Goal: Task Accomplishment & Management: Manage account settings

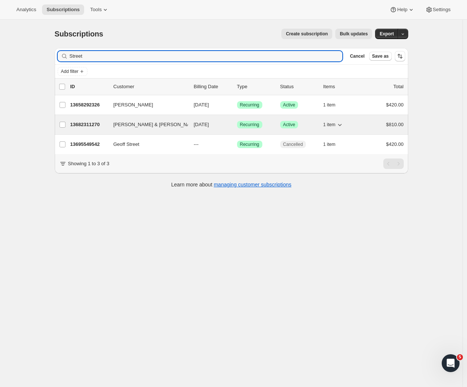
type input "Street"
click at [86, 124] on p "13682311270" at bounding box center [88, 124] width 37 height 7
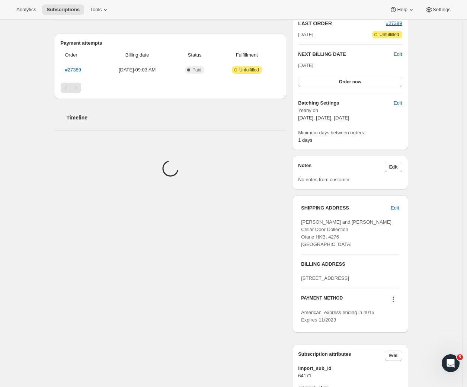
scroll to position [242, 0]
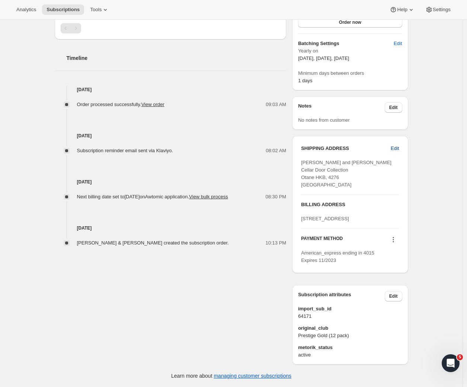
click at [399, 145] on span "Edit" at bounding box center [395, 148] width 8 height 7
select select "HKB"
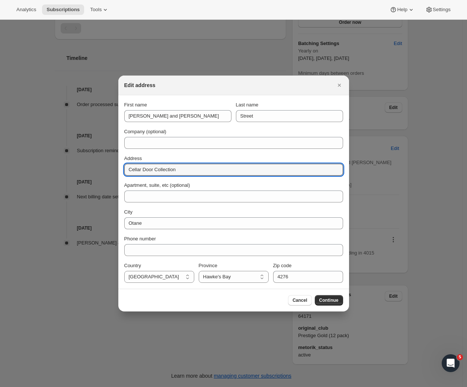
drag, startPoint x: 196, startPoint y: 169, endPoint x: 96, endPoint y: 169, distance: 100.8
paste input "19 Cameron Street"
type input "19 Cameron Street"
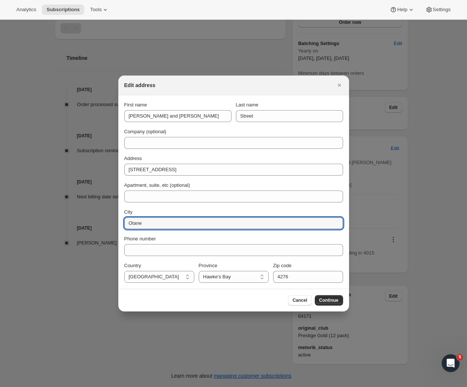
drag, startPoint x: 156, startPoint y: 225, endPoint x: 99, endPoint y: 224, distance: 56.5
paste input "Takapuna"
type input "Takapuna"
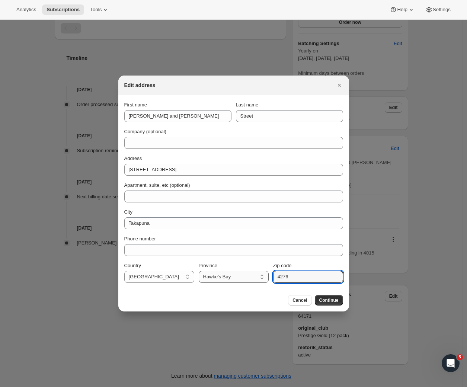
drag, startPoint x: 314, startPoint y: 276, endPoint x: 228, endPoint y: 275, distance: 85.9
paste input "0622"
type input "0622"
select select "AUK"
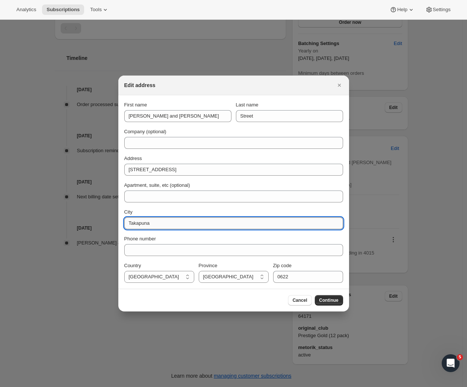
click at [167, 224] on input "Takapuna" at bounding box center [233, 223] width 219 height 12
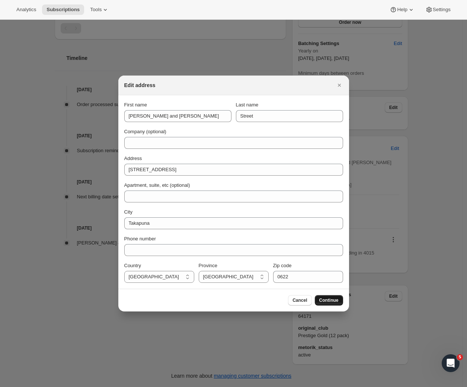
click at [328, 302] on span "Continue" at bounding box center [328, 300] width 19 height 6
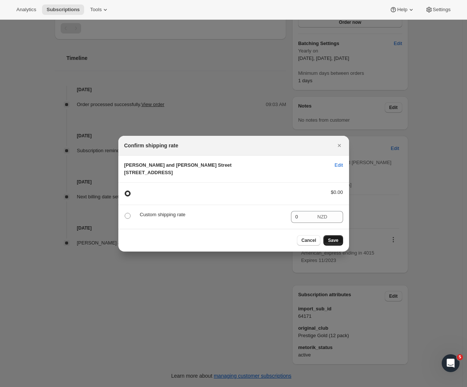
click at [334, 243] on span "Save" at bounding box center [333, 240] width 10 height 6
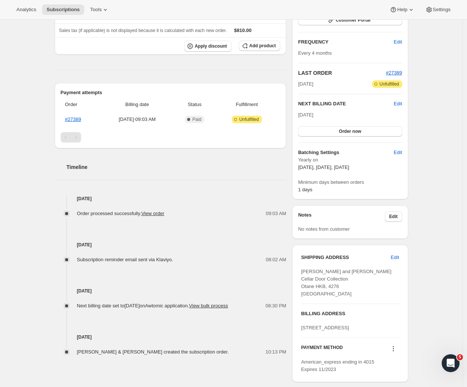
scroll to position [0, 0]
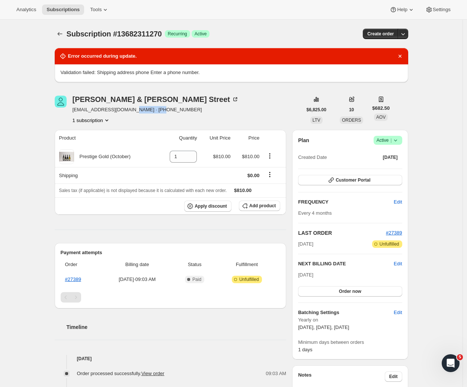
drag, startPoint x: 158, startPoint y: 109, endPoint x: 128, endPoint y: 108, distance: 30.5
click at [128, 108] on span "md.street@xtra.co.nz · +6421746035" at bounding box center [156, 109] width 166 height 7
copy span "+6421746035"
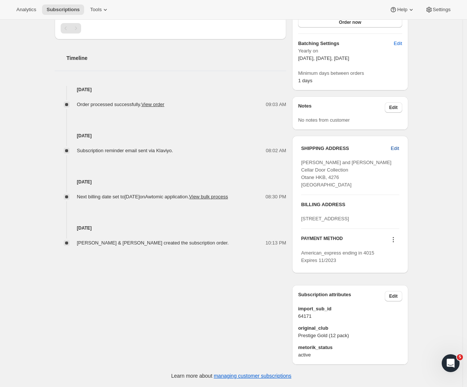
click at [397, 142] on button "Edit" at bounding box center [394, 148] width 17 height 12
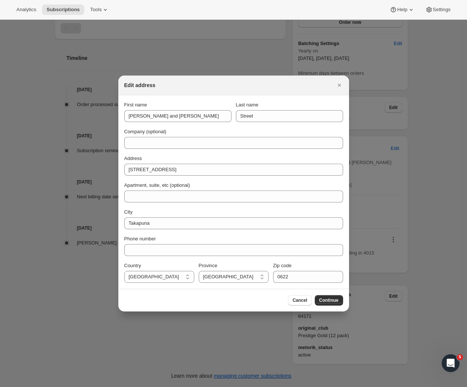
click at [152, 256] on div "First name Mike and Debbie Last name Street Company (optional) Address 19 Camer…" at bounding box center [233, 191] width 219 height 181
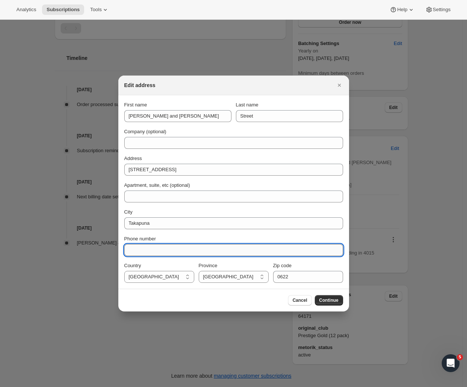
paste input "+6421746035"
type input "+6421746035"
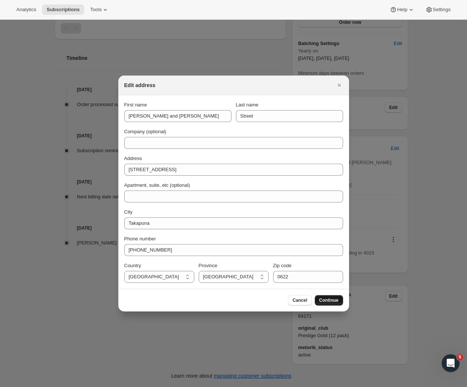
click at [335, 302] on span "Continue" at bounding box center [328, 300] width 19 height 6
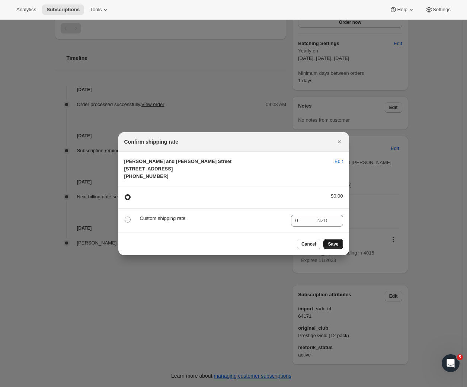
click at [338, 247] on span "Save" at bounding box center [333, 244] width 10 height 6
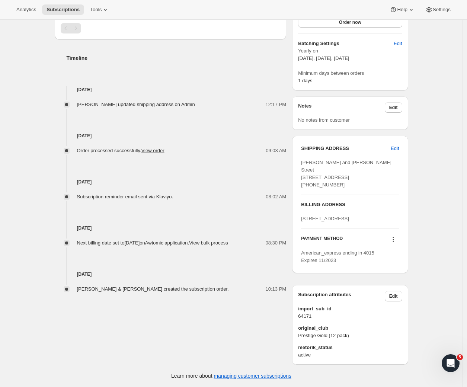
scroll to position [0, 0]
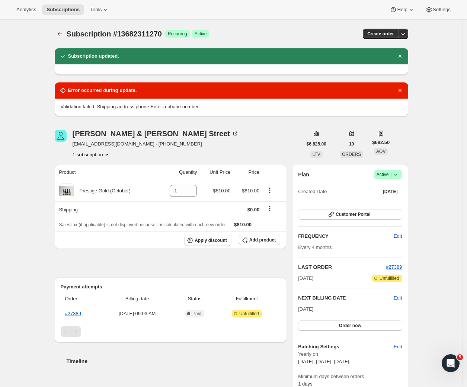
click at [428, 231] on div "Subscription #13682311270. This page is ready Subscription #13682311270 Success…" at bounding box center [231, 355] width 462 height 670
click at [358, 215] on span "Customer Portal" at bounding box center [352, 214] width 35 height 6
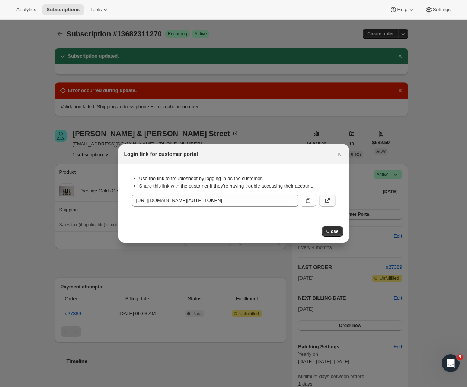
click at [325, 200] on icon ":rfk:" at bounding box center [327, 201] width 4 height 4
click at [307, 202] on icon ":rfk:" at bounding box center [307, 200] width 7 height 7
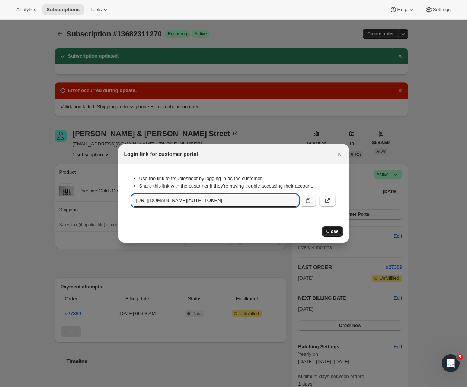
click at [334, 230] on span "Close" at bounding box center [332, 231] width 12 height 6
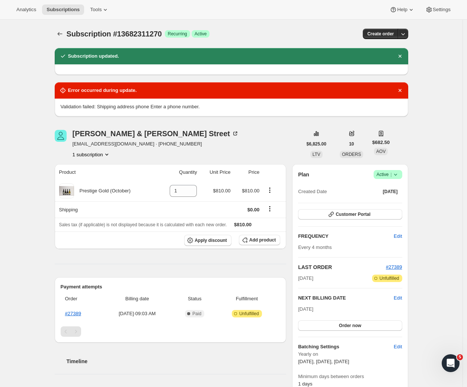
click at [31, 42] on div "Subscription #13682311270. This page is ready Subscription #13682311270 Success…" at bounding box center [231, 355] width 462 height 670
